Goal: Check status: Check status

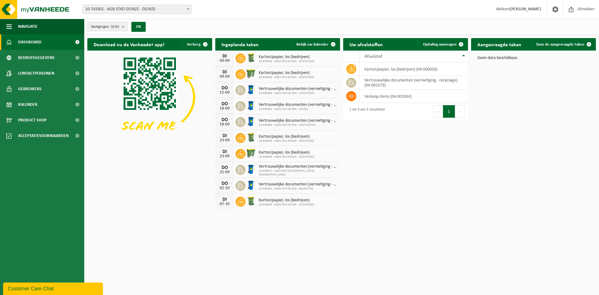
click at [142, 11] on span "10-743301 - AGB STAD DEINZE - DEINZE" at bounding box center [137, 9] width 109 height 9
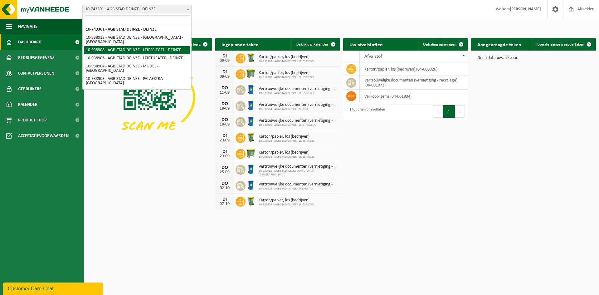
select select "138162"
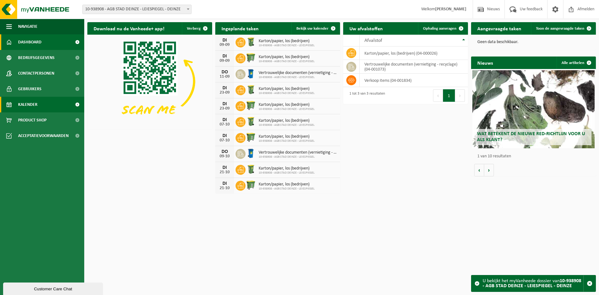
click at [40, 102] on link "Kalender" at bounding box center [42, 105] width 84 height 16
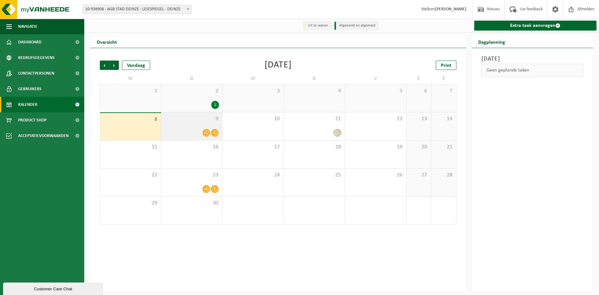
click at [207, 133] on icon at bounding box center [206, 132] width 5 height 5
